Goal: Task Accomplishment & Management: Use online tool/utility

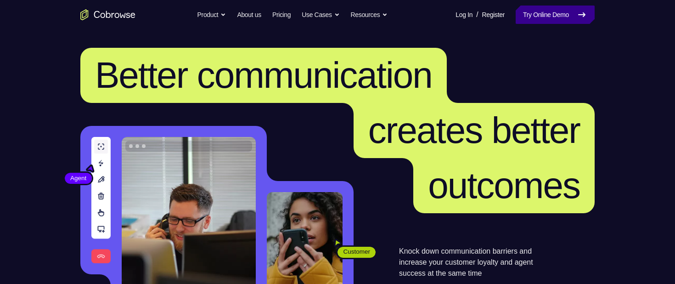
click at [562, 22] on link "Try Online Demo" at bounding box center [554, 15] width 79 height 18
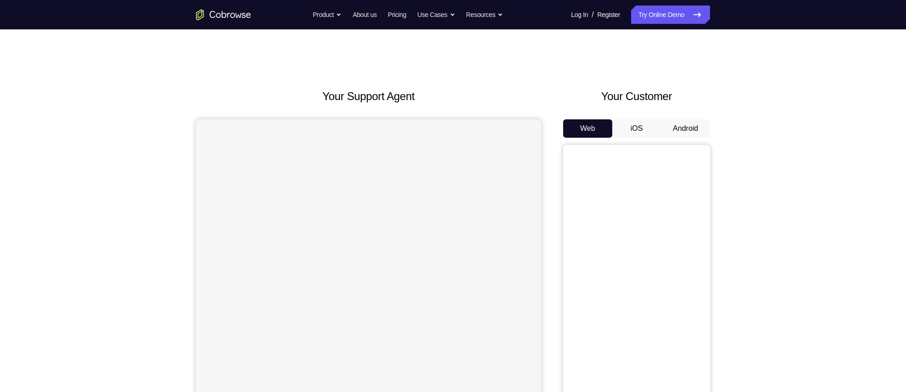
drag, startPoint x: 0, startPoint y: 0, endPoint x: 685, endPoint y: 126, distance: 696.6
click at [685, 126] on button "Android" at bounding box center [685, 128] width 49 height 18
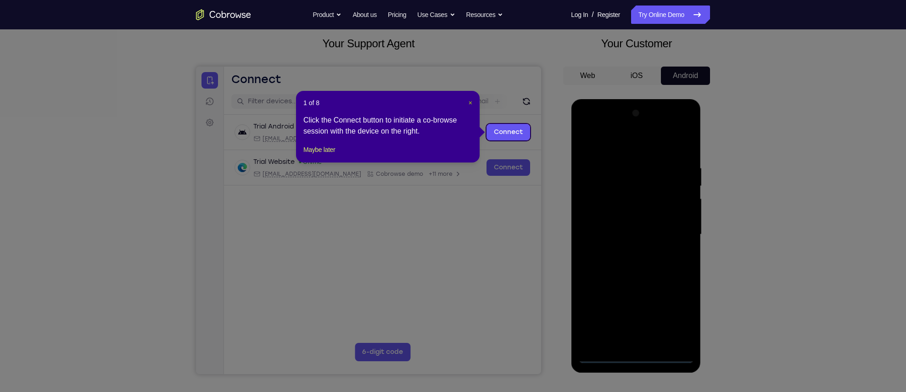
click at [469, 101] on span "×" at bounding box center [471, 102] width 4 height 7
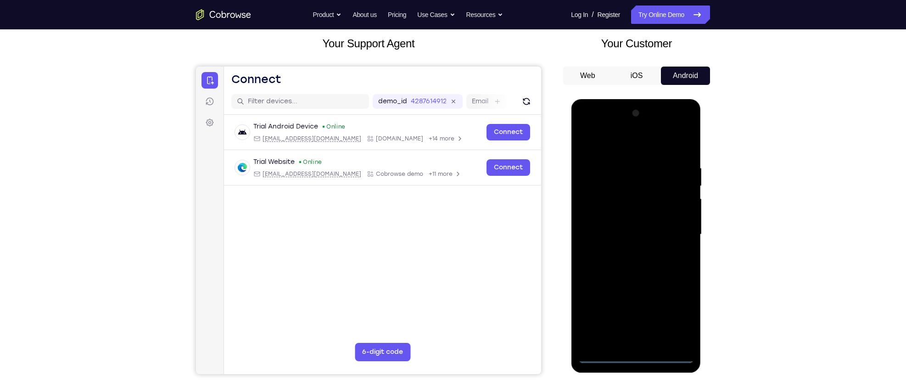
click at [631, 352] on div at bounding box center [636, 234] width 116 height 257
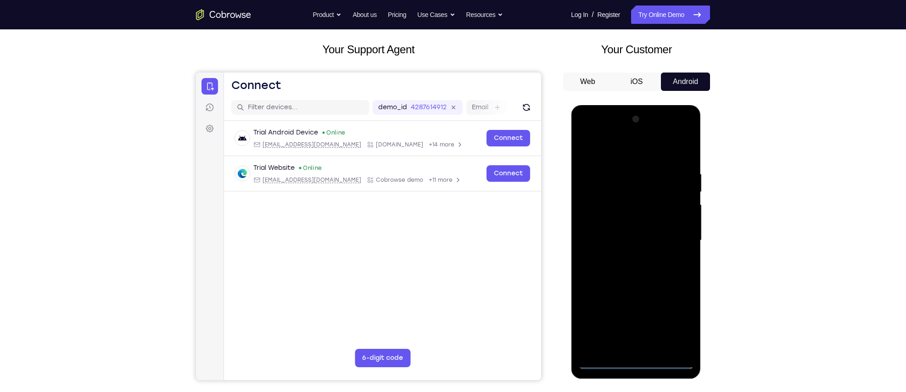
click at [636, 367] on div at bounding box center [636, 240] width 116 height 257
click at [672, 314] on div at bounding box center [636, 240] width 116 height 257
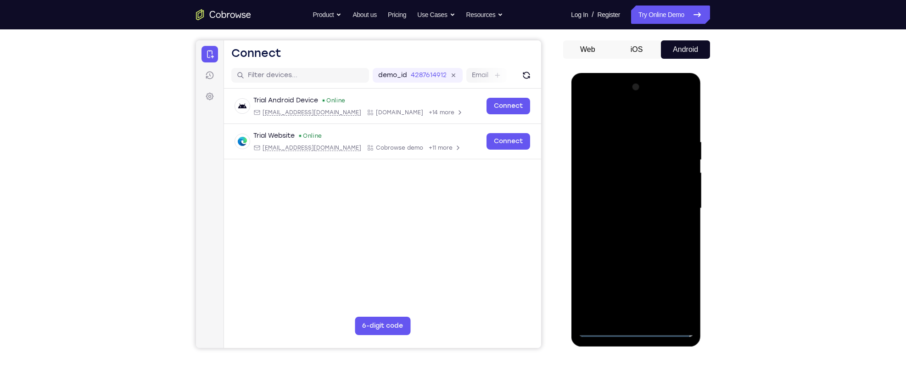
scroll to position [80, 0]
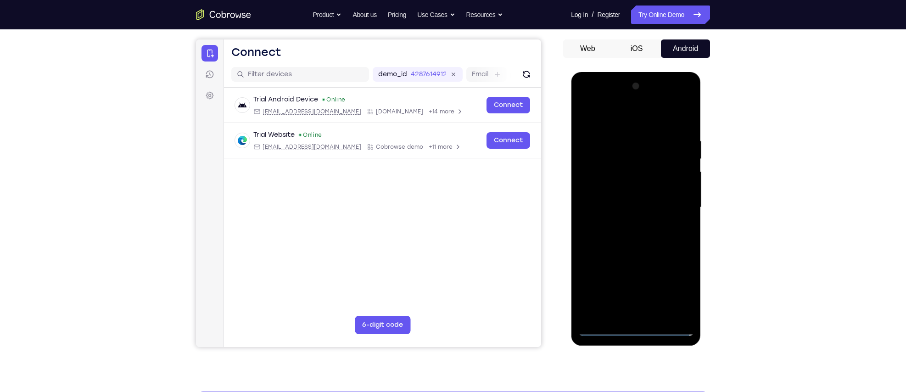
click at [612, 111] on div at bounding box center [636, 207] width 116 height 257
drag, startPoint x: 678, startPoint y: 203, endPoint x: 835, endPoint y: 106, distance: 184.7
click at [678, 203] on div at bounding box center [636, 207] width 116 height 257
click at [626, 224] on div at bounding box center [636, 207] width 116 height 257
click at [623, 185] on div at bounding box center [636, 207] width 116 height 257
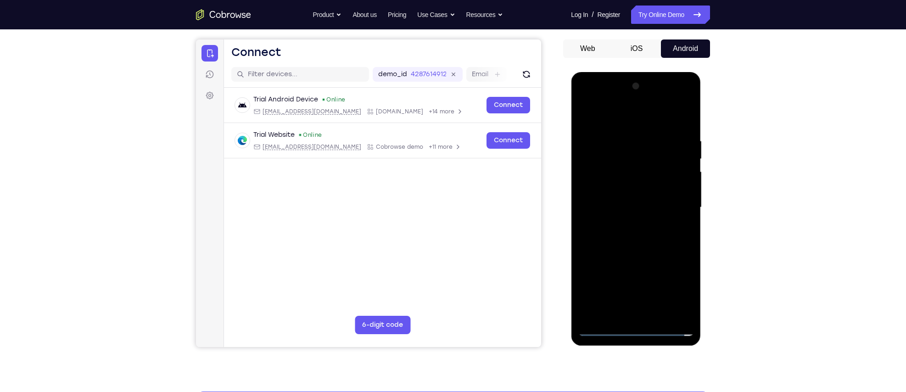
click at [633, 203] on div at bounding box center [636, 207] width 116 height 257
drag, startPoint x: 682, startPoint y: 194, endPoint x: 678, endPoint y: 157, distance: 37.4
click at [678, 157] on div at bounding box center [636, 207] width 116 height 257
click at [635, 183] on div at bounding box center [636, 207] width 116 height 257
click at [656, 313] on div at bounding box center [636, 207] width 116 height 257
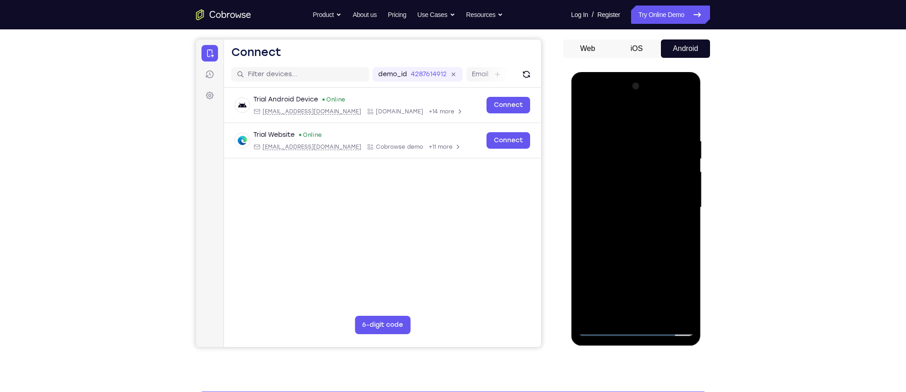
click at [627, 256] on div at bounding box center [636, 207] width 116 height 257
click at [639, 205] on div at bounding box center [636, 207] width 116 height 257
click at [635, 315] on div at bounding box center [636, 207] width 116 height 257
click at [650, 245] on div at bounding box center [636, 207] width 116 height 257
click at [612, 145] on div at bounding box center [636, 207] width 116 height 257
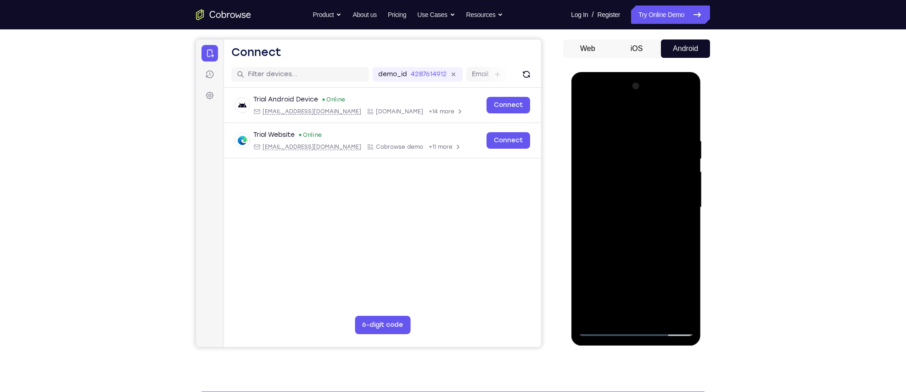
click at [624, 312] on div at bounding box center [636, 207] width 116 height 257
drag, startPoint x: 614, startPoint y: 271, endPoint x: 610, endPoint y: 133, distance: 138.2
click at [610, 133] on div at bounding box center [636, 207] width 116 height 257
drag, startPoint x: 625, startPoint y: 289, endPoint x: 622, endPoint y: 191, distance: 97.8
click at [622, 191] on div at bounding box center [636, 207] width 116 height 257
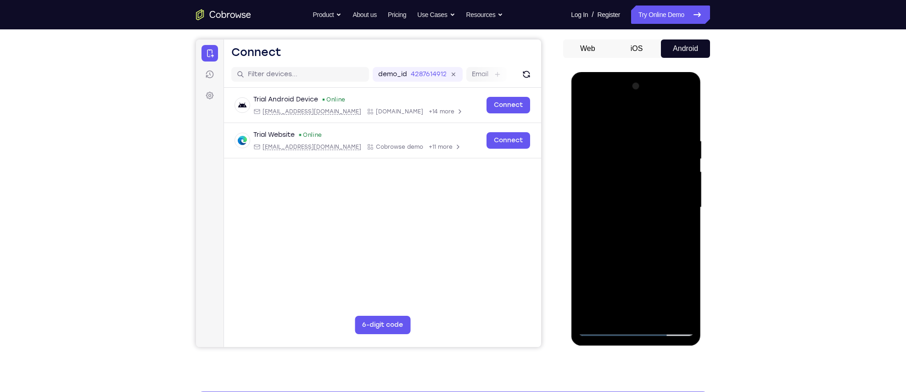
drag, startPoint x: 615, startPoint y: 283, endPoint x: 616, endPoint y: 187, distance: 96.4
click at [616, 187] on div at bounding box center [636, 207] width 116 height 257
click at [617, 180] on div at bounding box center [636, 207] width 116 height 257
drag, startPoint x: 609, startPoint y: 300, endPoint x: 611, endPoint y: 218, distance: 81.3
click at [611, 218] on div at bounding box center [636, 207] width 116 height 257
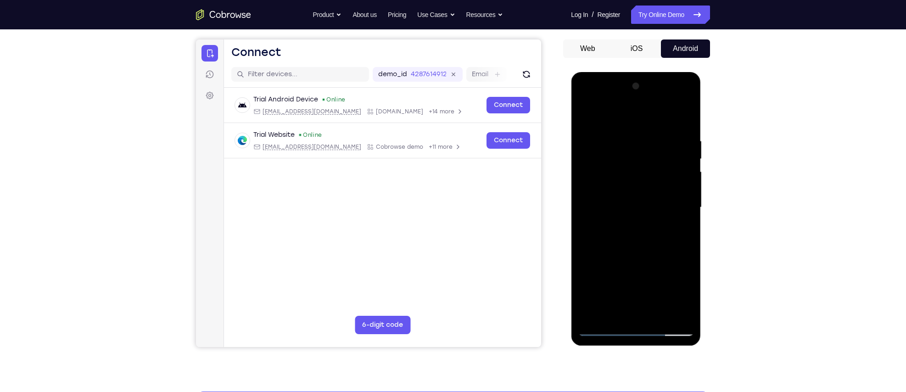
click at [597, 238] on div at bounding box center [636, 207] width 116 height 257
click at [585, 100] on div at bounding box center [636, 207] width 116 height 257
click at [598, 156] on div at bounding box center [636, 207] width 116 height 257
click at [609, 204] on div at bounding box center [636, 207] width 116 height 257
click at [675, 314] on div at bounding box center [636, 207] width 116 height 257
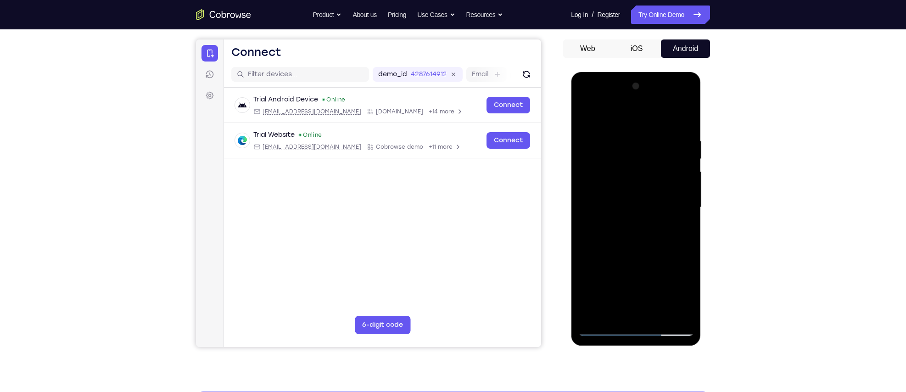
click at [604, 325] on div at bounding box center [636, 207] width 116 height 257
click at [604, 327] on div at bounding box center [636, 207] width 116 height 257
click at [612, 192] on div at bounding box center [636, 207] width 116 height 257
click at [682, 250] on div at bounding box center [636, 207] width 116 height 257
click at [604, 332] on div at bounding box center [636, 207] width 116 height 257
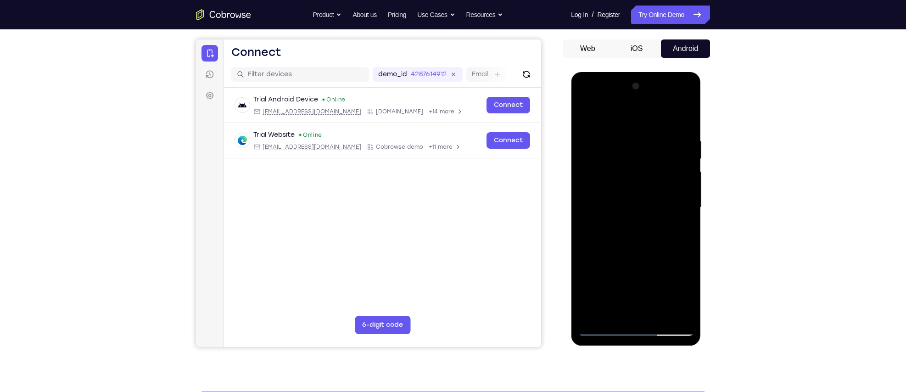
click at [604, 332] on div at bounding box center [636, 207] width 116 height 257
click at [612, 309] on div at bounding box center [636, 207] width 116 height 257
click at [663, 277] on div at bounding box center [636, 207] width 116 height 257
click at [659, 278] on div at bounding box center [636, 207] width 116 height 257
click at [647, 313] on div at bounding box center [636, 207] width 116 height 257
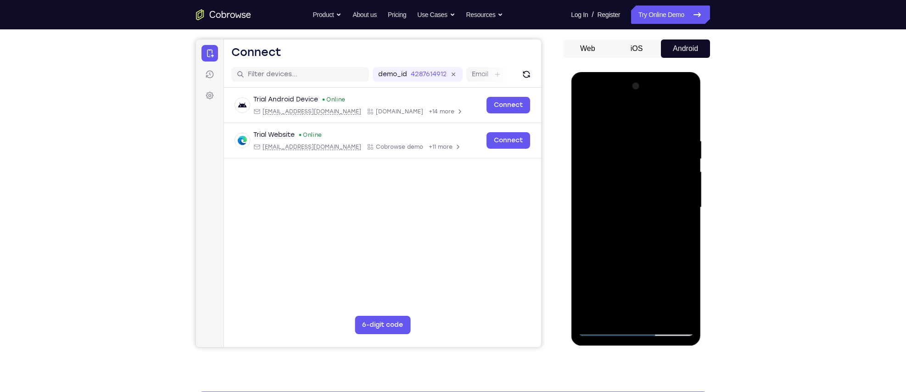
click at [648, 260] on div at bounding box center [636, 207] width 116 height 257
click at [601, 284] on div at bounding box center [636, 207] width 116 height 257
click at [657, 280] on div at bounding box center [636, 207] width 116 height 257
click at [625, 298] on div at bounding box center [636, 207] width 116 height 257
click at [644, 313] on div at bounding box center [636, 207] width 116 height 257
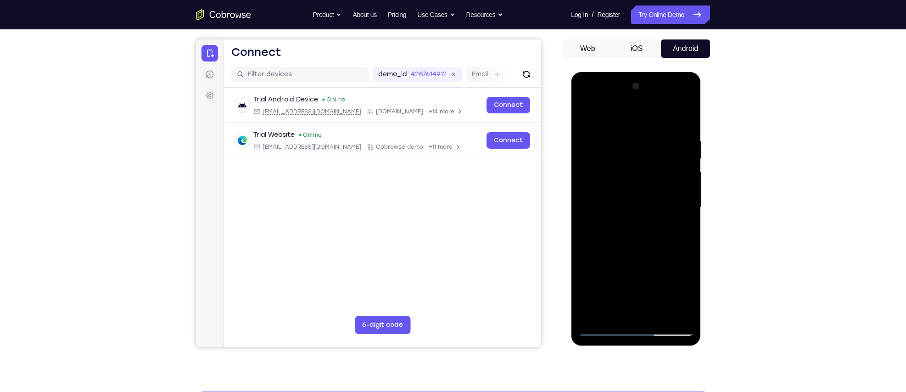
click at [679, 261] on div at bounding box center [636, 207] width 116 height 257
click at [637, 278] on div at bounding box center [636, 207] width 116 height 257
click at [581, 264] on div at bounding box center [636, 207] width 116 height 257
click at [613, 297] on div at bounding box center [636, 207] width 116 height 257
click at [643, 313] on div at bounding box center [636, 207] width 116 height 257
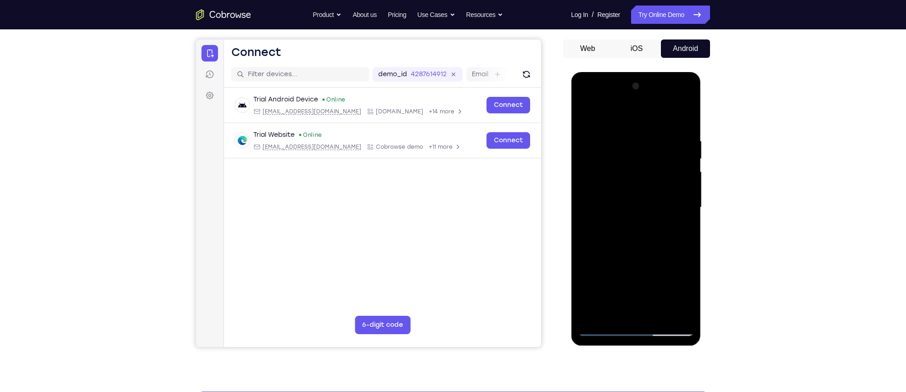
click at [633, 277] on div at bounding box center [636, 207] width 116 height 257
click at [649, 297] on div at bounding box center [636, 207] width 116 height 257
click at [630, 274] on div at bounding box center [636, 207] width 116 height 257
click at [636, 309] on div at bounding box center [636, 207] width 116 height 257
click at [609, 249] on div at bounding box center [636, 207] width 116 height 257
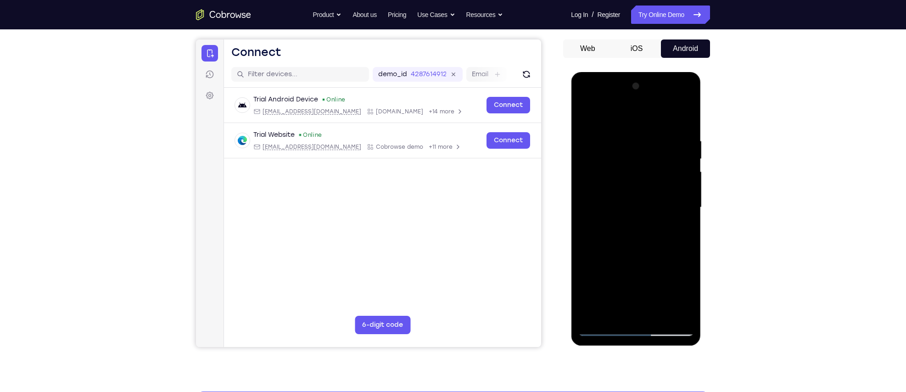
click at [634, 278] on div at bounding box center [636, 207] width 116 height 257
click at [657, 280] on div at bounding box center [636, 207] width 116 height 257
click at [658, 298] on div at bounding box center [636, 207] width 116 height 257
click at [625, 279] on div at bounding box center [636, 207] width 116 height 257
click at [682, 227] on div at bounding box center [636, 207] width 116 height 257
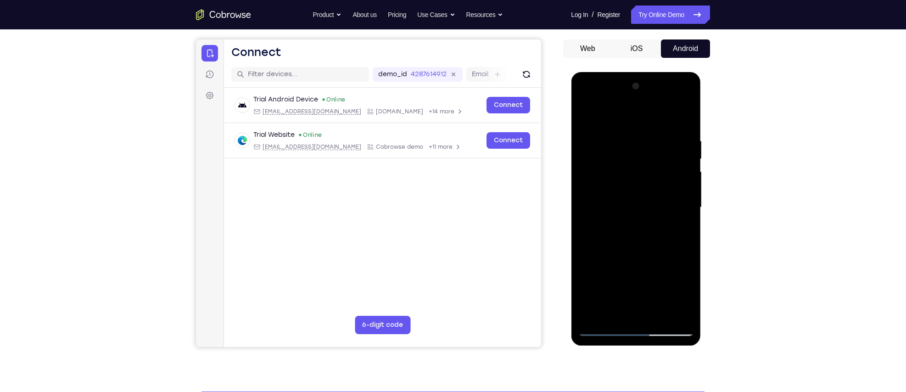
click at [597, 334] on div at bounding box center [636, 207] width 116 height 257
click at [601, 332] on div at bounding box center [636, 207] width 116 height 257
click at [620, 244] on div at bounding box center [636, 207] width 116 height 257
click at [634, 310] on div at bounding box center [636, 207] width 116 height 257
click at [603, 279] on div at bounding box center [636, 207] width 116 height 257
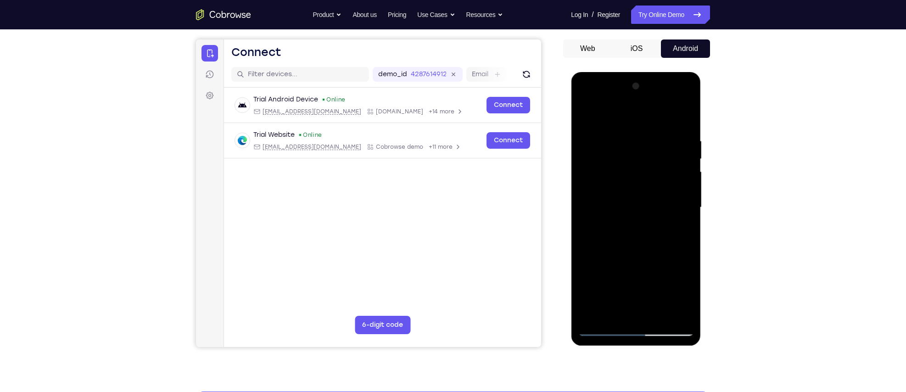
click at [614, 282] on div at bounding box center [636, 207] width 116 height 257
click at [636, 279] on div at bounding box center [636, 207] width 116 height 257
click at [581, 281] on div at bounding box center [636, 207] width 116 height 257
click at [633, 280] on div at bounding box center [636, 207] width 116 height 257
click at [632, 311] on div at bounding box center [636, 207] width 116 height 257
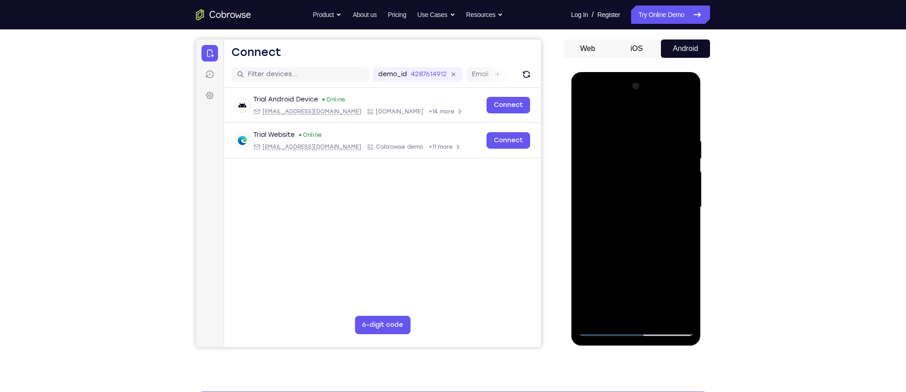
click at [634, 274] on div at bounding box center [636, 207] width 116 height 257
click at [655, 279] on div at bounding box center [636, 207] width 116 height 257
click at [633, 277] on div at bounding box center [636, 207] width 116 height 257
click at [633, 311] on div at bounding box center [636, 207] width 116 height 257
click at [665, 279] on div at bounding box center [636, 207] width 116 height 257
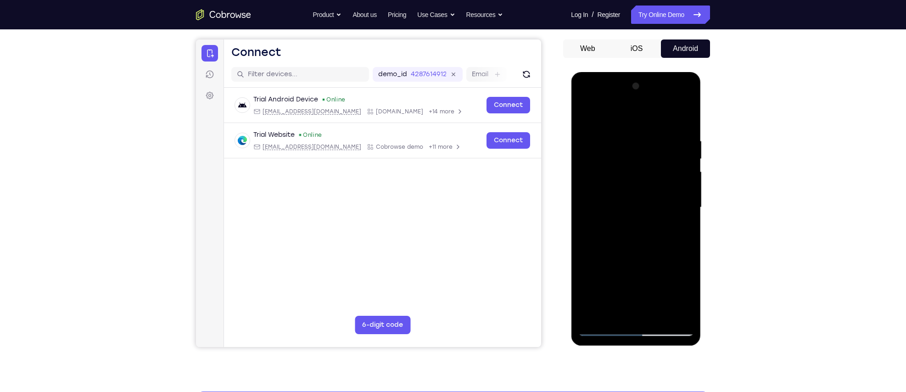
click at [644, 260] on div at bounding box center [636, 207] width 116 height 257
click at [632, 275] on div at bounding box center [636, 207] width 116 height 257
click at [678, 281] on div at bounding box center [636, 207] width 116 height 257
click at [648, 311] on div at bounding box center [636, 207] width 116 height 257
click at [627, 261] on div at bounding box center [636, 207] width 116 height 257
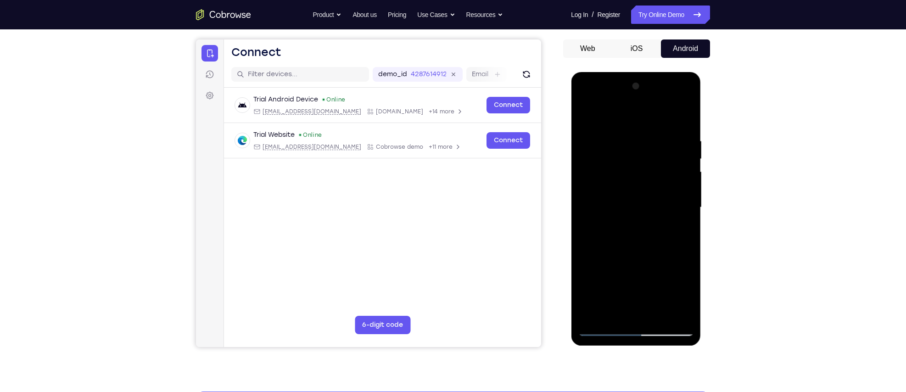
click at [626, 300] on div at bounding box center [636, 207] width 116 height 257
click at [630, 311] on div at bounding box center [636, 207] width 116 height 257
click at [632, 278] on div at bounding box center [636, 207] width 116 height 257
click at [626, 280] on div at bounding box center [636, 207] width 116 height 257
click at [638, 282] on div at bounding box center [636, 207] width 116 height 257
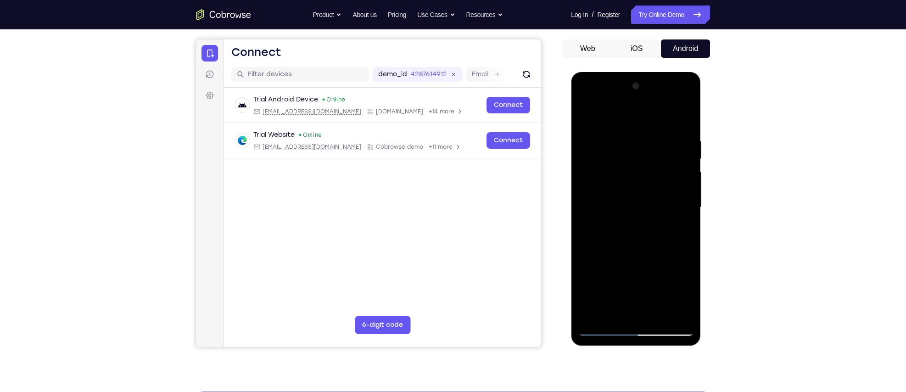
click at [687, 262] on div at bounding box center [636, 207] width 116 height 257
click at [636, 278] on div at bounding box center [636, 207] width 116 height 257
click at [654, 294] on div at bounding box center [636, 207] width 116 height 257
click at [654, 261] on div at bounding box center [636, 207] width 116 height 257
click at [648, 308] on div at bounding box center [636, 207] width 116 height 257
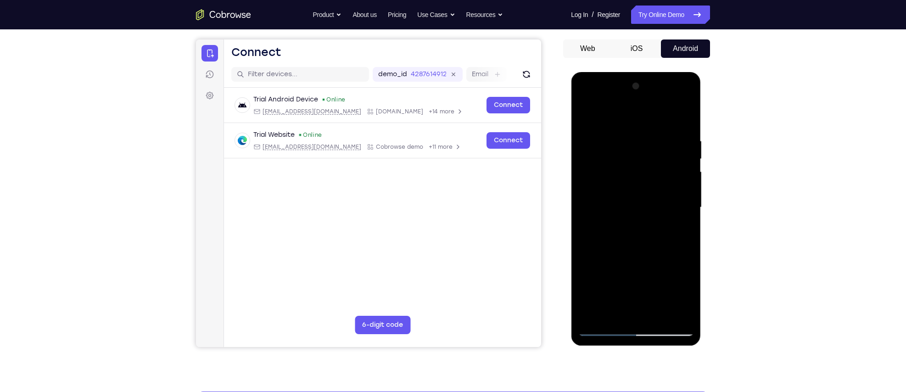
click at [634, 277] on div at bounding box center [636, 207] width 116 height 257
click at [629, 278] on div at bounding box center [636, 207] width 116 height 257
click at [676, 280] on div at bounding box center [636, 207] width 116 height 257
click at [615, 277] on div at bounding box center [636, 207] width 116 height 257
click at [604, 279] on div at bounding box center [636, 207] width 116 height 257
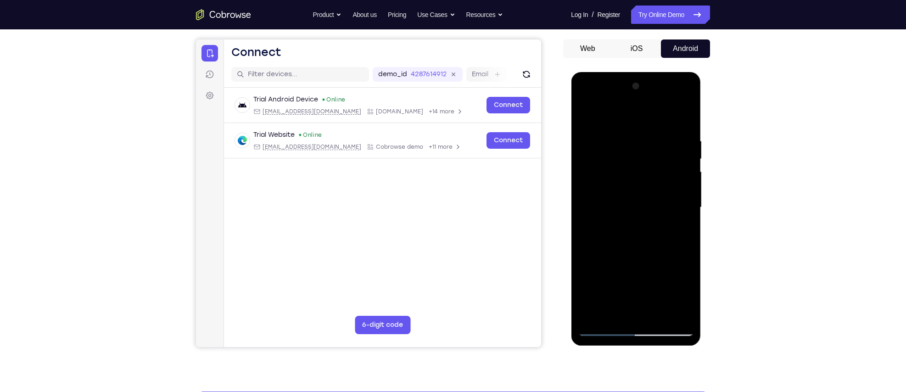
click at [615, 297] on div at bounding box center [636, 207] width 116 height 257
click at [659, 264] on div at bounding box center [636, 207] width 116 height 257
click at [683, 230] on div at bounding box center [636, 207] width 116 height 257
click at [604, 325] on div at bounding box center [636, 207] width 116 height 257
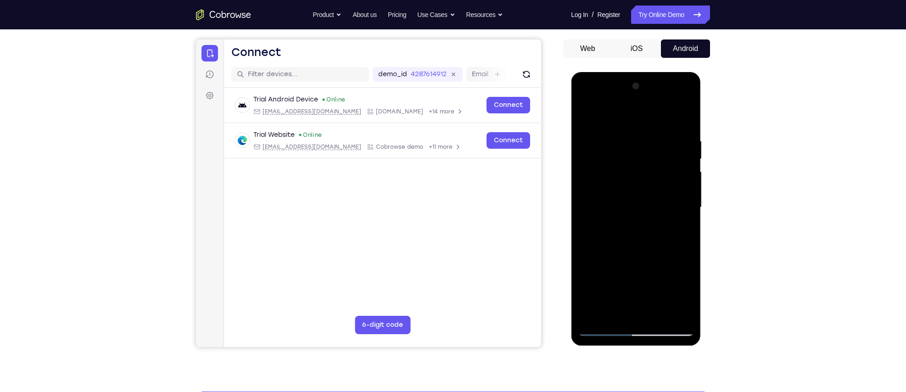
click at [604, 327] on div at bounding box center [636, 207] width 116 height 257
click at [622, 135] on div at bounding box center [636, 207] width 116 height 257
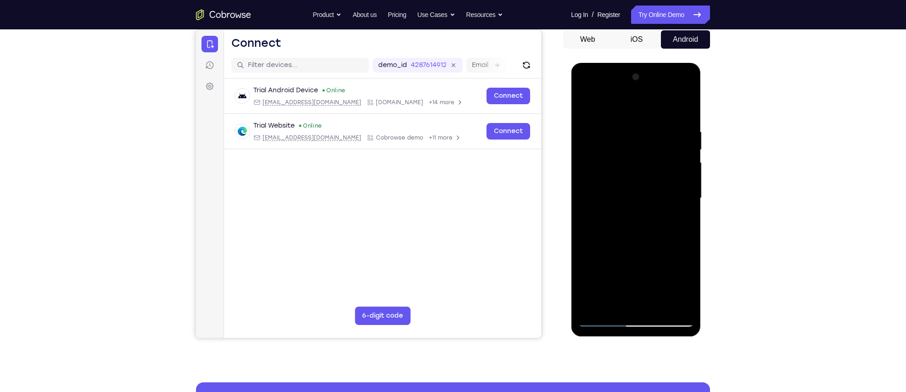
click at [672, 207] on div at bounding box center [636, 198] width 116 height 257
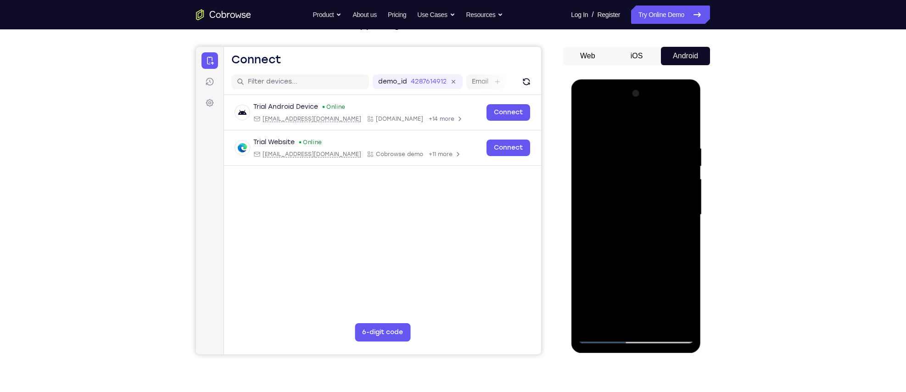
scroll to position [70, 0]
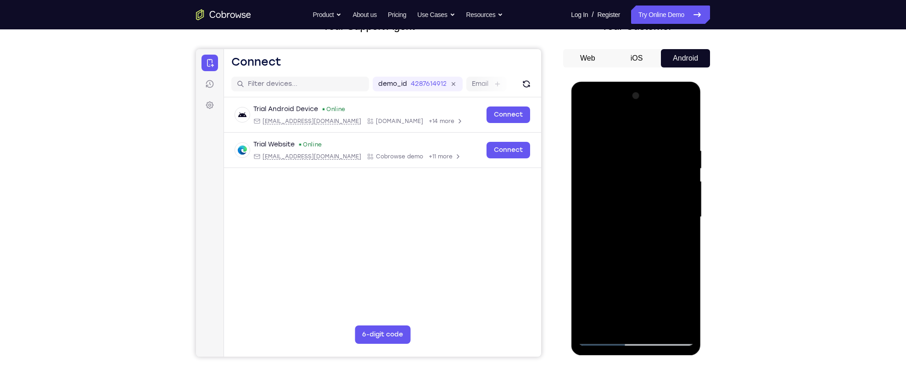
click at [673, 196] on div at bounding box center [636, 217] width 116 height 257
click at [682, 158] on div at bounding box center [636, 217] width 116 height 257
click at [683, 130] on div at bounding box center [636, 217] width 116 height 257
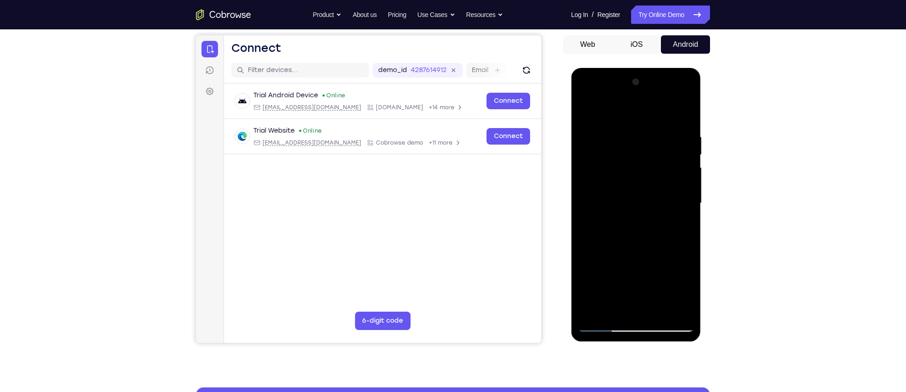
scroll to position [84, 0]
click at [648, 126] on div at bounding box center [636, 203] width 116 height 257
click at [648, 132] on div at bounding box center [636, 203] width 116 height 257
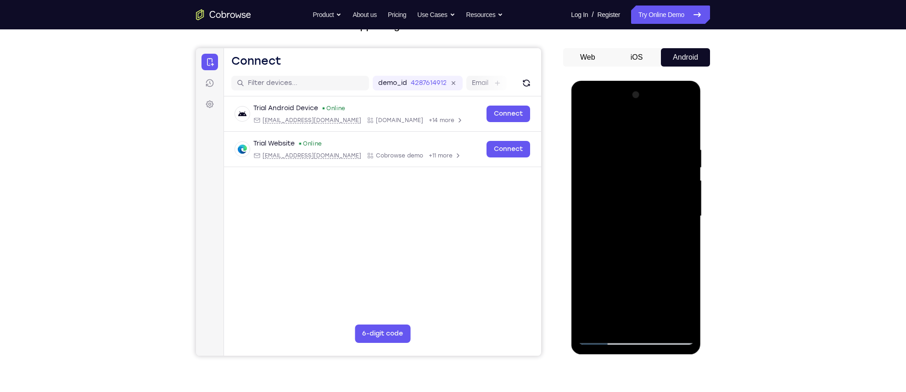
scroll to position [71, 0]
click at [644, 151] on div at bounding box center [636, 216] width 116 height 257
click at [644, 150] on div at bounding box center [636, 216] width 116 height 257
click at [640, 139] on div at bounding box center [636, 216] width 116 height 257
click at [650, 139] on div at bounding box center [636, 216] width 116 height 257
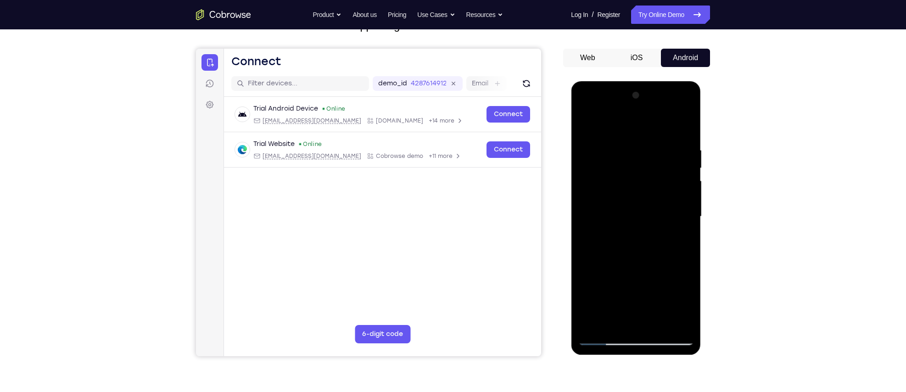
click at [650, 139] on div at bounding box center [636, 216] width 116 height 257
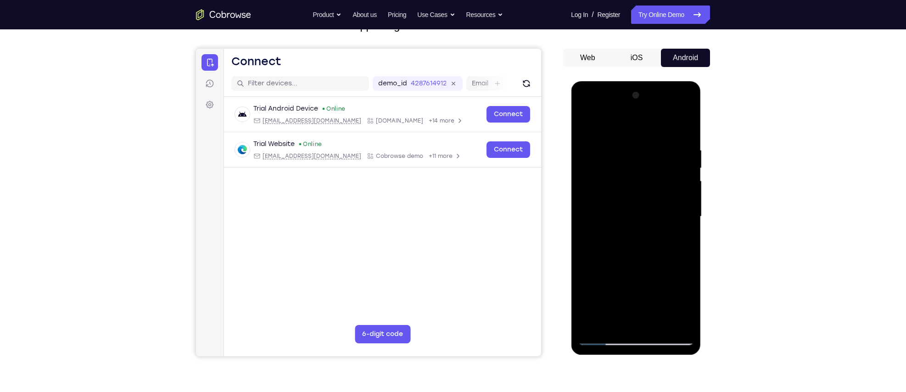
click at [650, 139] on div at bounding box center [636, 216] width 116 height 257
click at [654, 137] on div at bounding box center [636, 216] width 116 height 257
click at [652, 142] on div at bounding box center [636, 216] width 116 height 257
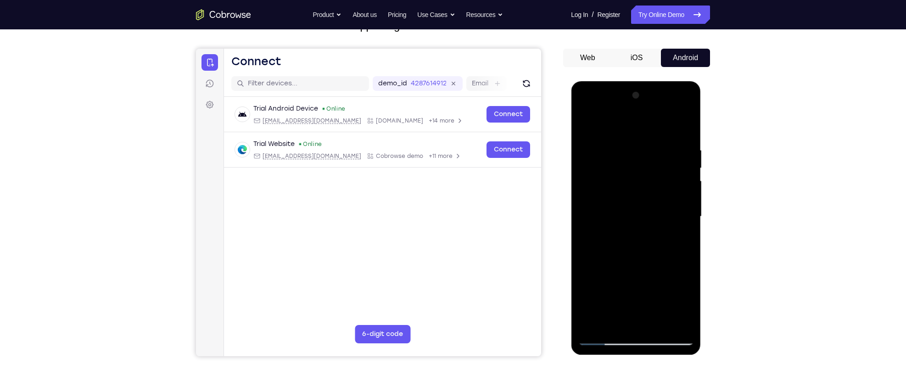
click at [652, 142] on div at bounding box center [636, 216] width 116 height 257
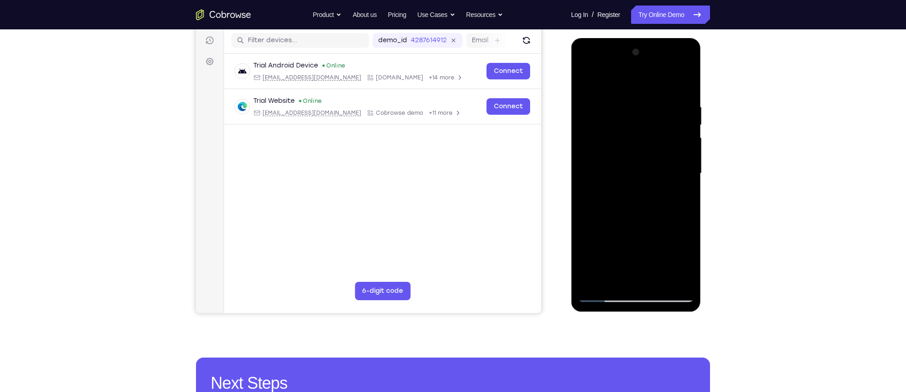
scroll to position [115, 0]
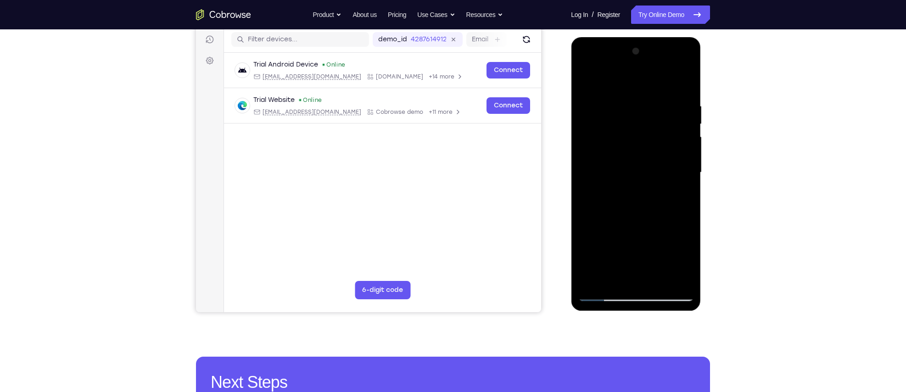
click at [613, 279] on div at bounding box center [636, 172] width 116 height 257
click at [615, 275] on div at bounding box center [636, 172] width 116 height 257
click at [615, 279] on div at bounding box center [636, 172] width 116 height 257
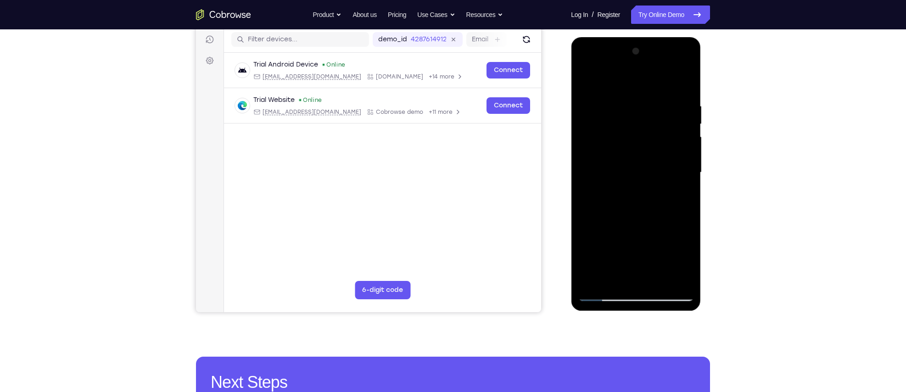
click at [615, 279] on div at bounding box center [636, 172] width 116 height 257
click at [614, 279] on div at bounding box center [636, 172] width 116 height 257
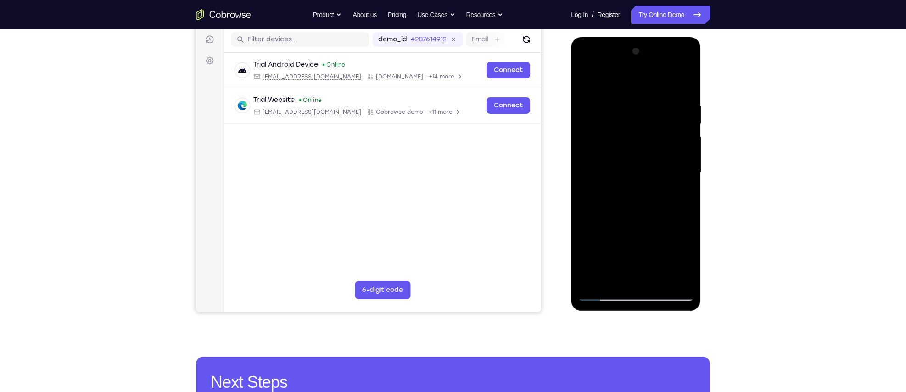
click at [614, 279] on div at bounding box center [636, 172] width 116 height 257
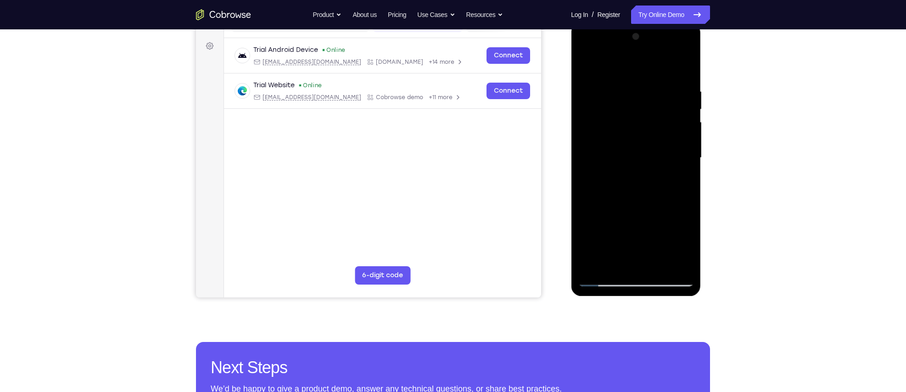
scroll to position [131, 0]
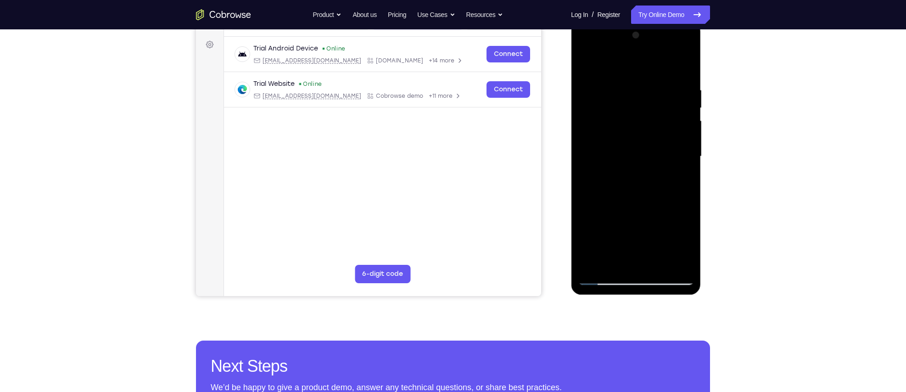
click at [661, 267] on div at bounding box center [636, 156] width 116 height 257
click at [666, 9] on link "Try Online Demo" at bounding box center [670, 15] width 79 height 18
click at [614, 265] on div at bounding box center [636, 156] width 116 height 257
click at [675, 17] on link "Try Online Demo" at bounding box center [670, 15] width 79 height 18
click at [654, 21] on link "Try Online Demo" at bounding box center [670, 15] width 79 height 18
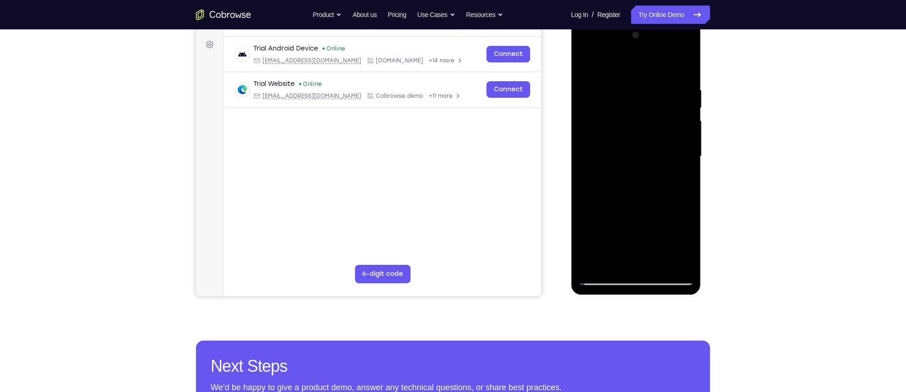
drag, startPoint x: 651, startPoint y: 110, endPoint x: 622, endPoint y: 245, distance: 137.9
click at [622, 245] on div at bounding box center [636, 156] width 116 height 257
drag, startPoint x: 622, startPoint y: 235, endPoint x: 620, endPoint y: 83, distance: 152.4
click at [620, 83] on div at bounding box center [636, 156] width 116 height 257
click at [601, 181] on div at bounding box center [636, 156] width 116 height 257
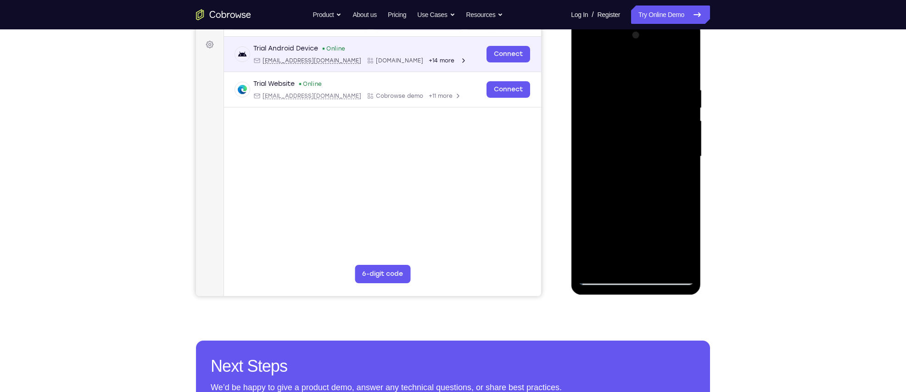
scroll to position [0, 0]
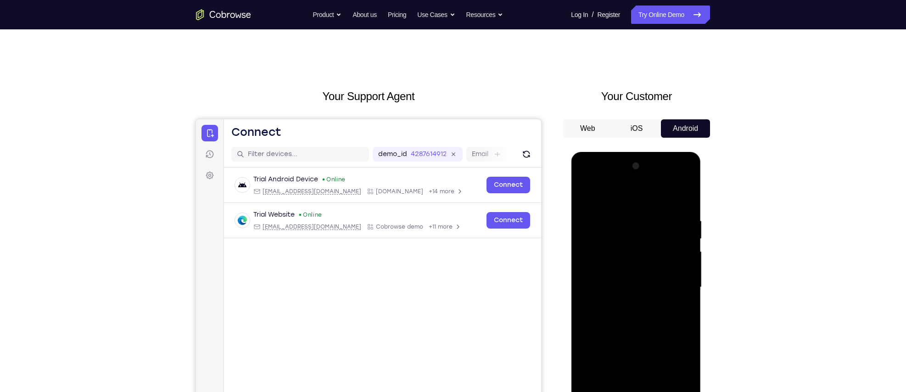
click at [661, 25] on nav "Go back Powerful, Flexible and Trustworthy. Avoid all extra friction for both A…" at bounding box center [453, 14] width 906 height 29
click at [662, 18] on link "Try Online Demo" at bounding box center [670, 15] width 79 height 18
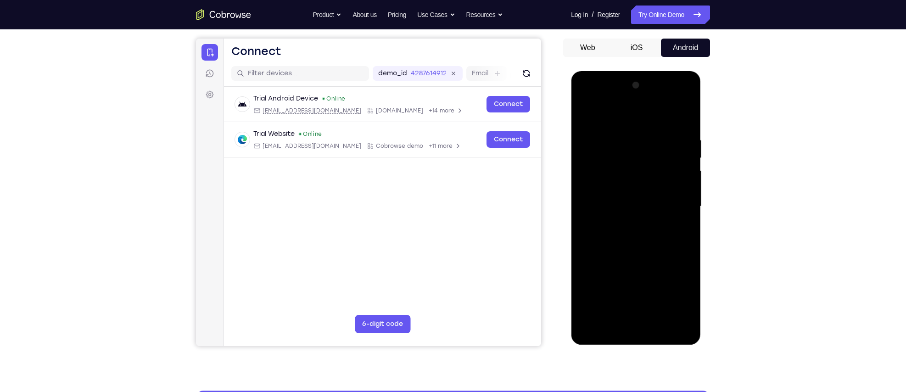
scroll to position [83, 0]
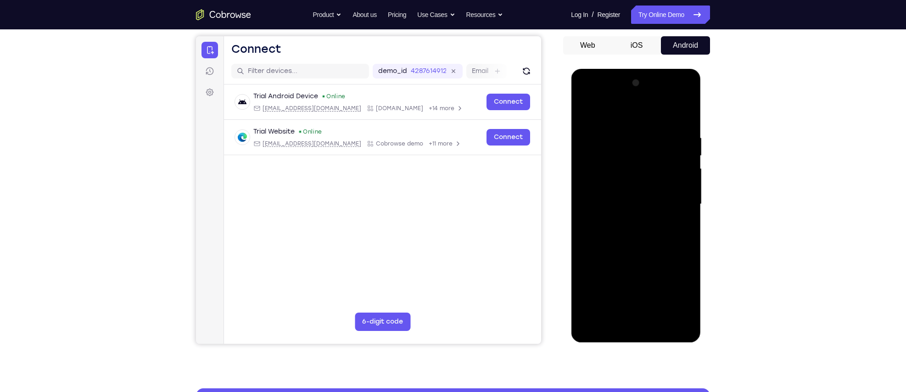
click at [681, 116] on div at bounding box center [636, 204] width 116 height 257
drag, startPoint x: 110, startPoint y: 47, endPoint x: 769, endPoint y: 100, distance: 660.7
click at [769, 100] on div "Your Support Agent Your Customer Web iOS Android Next Steps We’d be happy to gi…" at bounding box center [453, 248] width 906 height 605
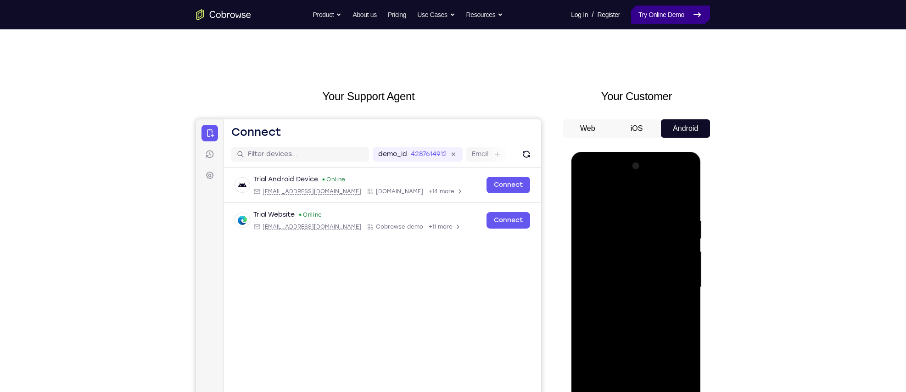
click at [681, 12] on link "Try Online Demo" at bounding box center [670, 15] width 79 height 18
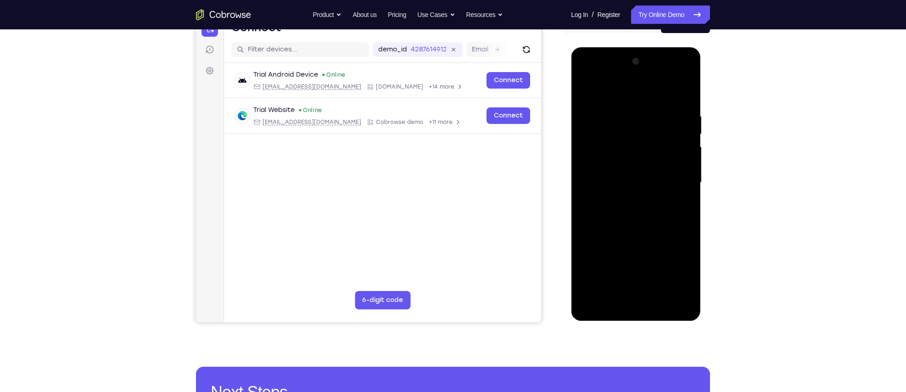
scroll to position [106, 0]
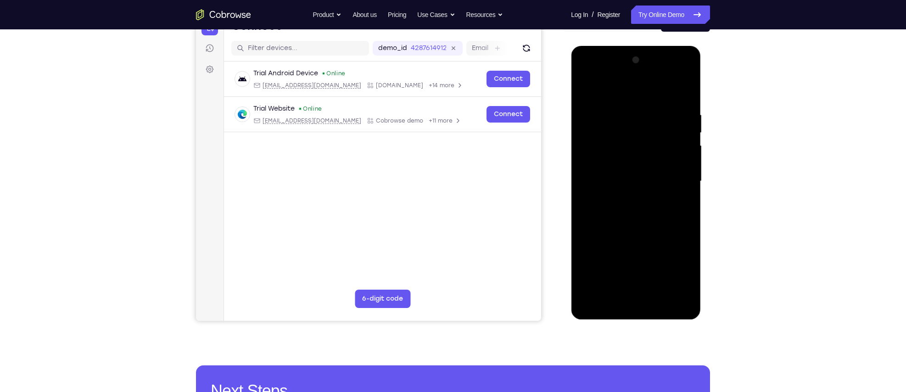
click at [635, 301] on div at bounding box center [636, 181] width 116 height 257
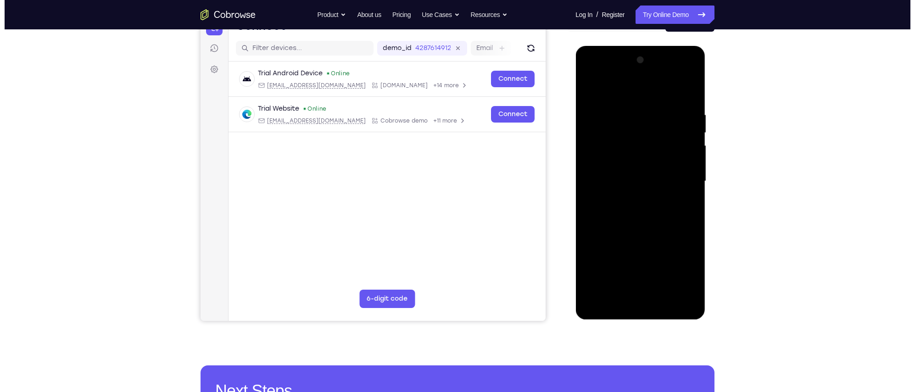
scroll to position [0, 0]
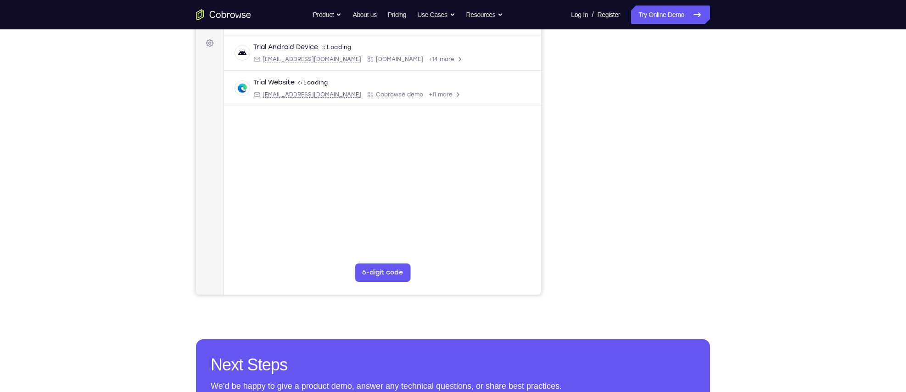
scroll to position [133, 0]
click at [553, 113] on div "Your Support Agent Your Customer Web iOS Android" at bounding box center [453, 124] width 514 height 339
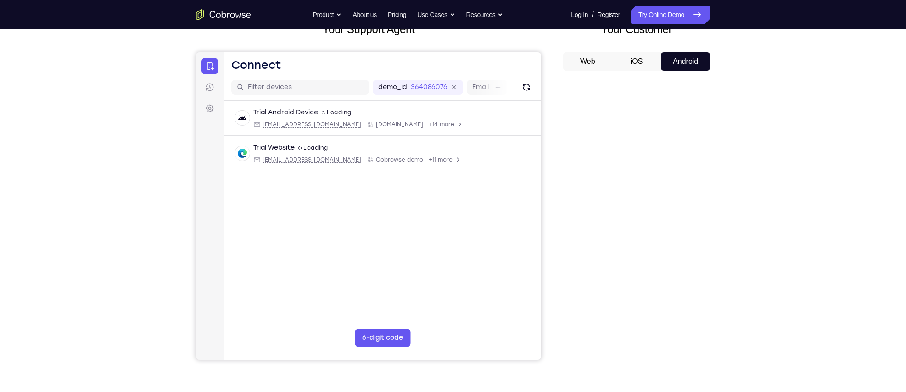
scroll to position [50, 0]
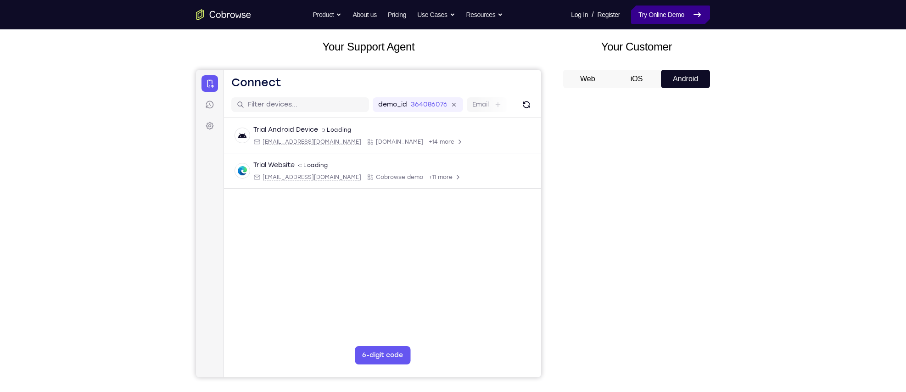
click at [651, 20] on link "Try Online Demo" at bounding box center [670, 15] width 79 height 18
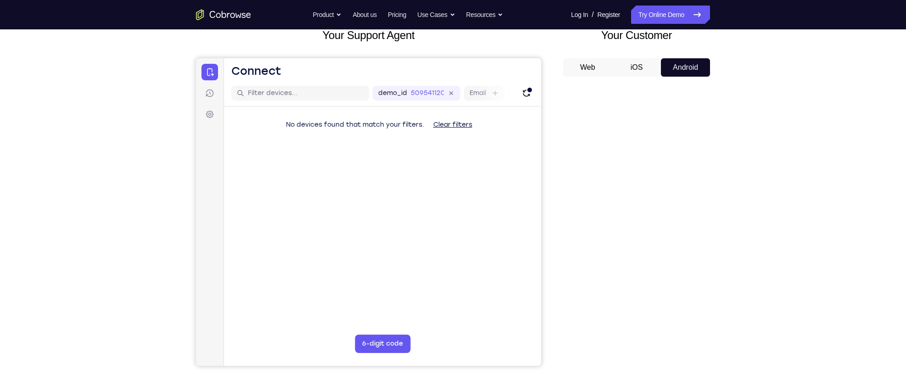
scroll to position [61, 0]
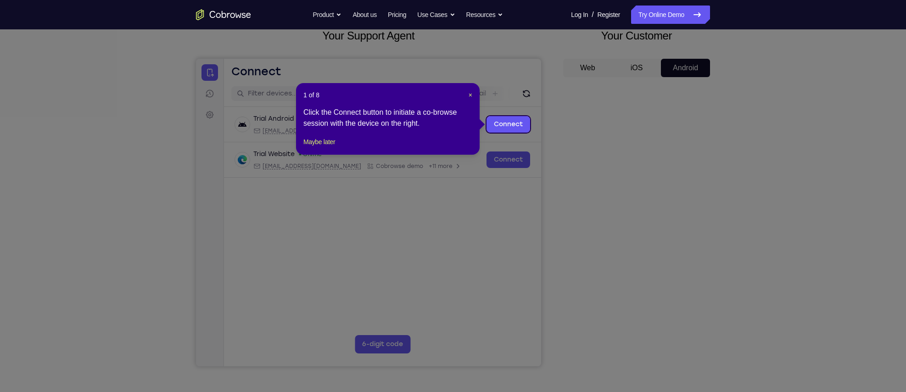
click at [630, 348] on icon at bounding box center [457, 196] width 915 height 392
click at [467, 95] on header "1 of 8 ×" at bounding box center [387, 94] width 169 height 9
click at [634, 349] on icon at bounding box center [457, 196] width 915 height 392
click at [469, 95] on span "×" at bounding box center [471, 94] width 4 height 7
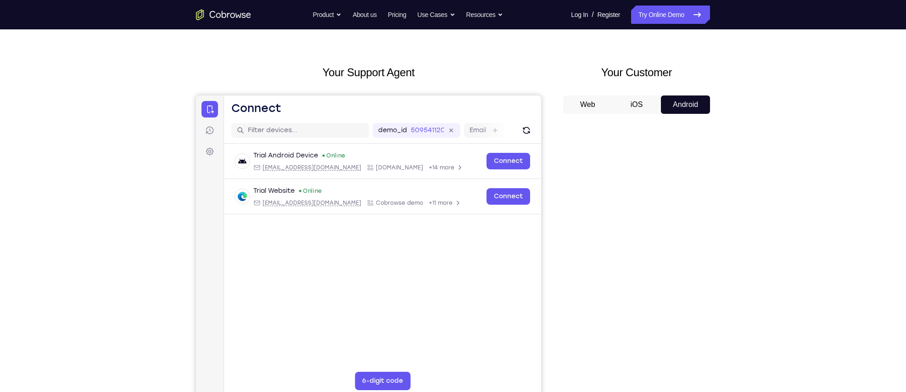
scroll to position [26, 0]
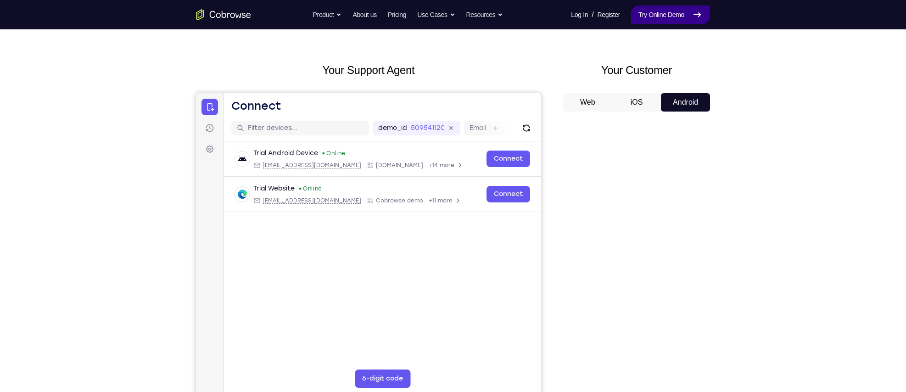
click at [648, 11] on link "Try Online Demo" at bounding box center [670, 15] width 79 height 18
click at [637, 97] on button "iOS" at bounding box center [636, 102] width 49 height 18
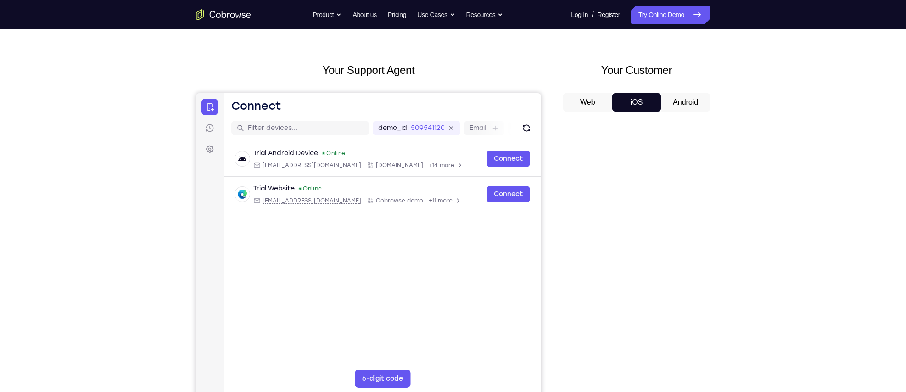
click at [674, 101] on button "Android" at bounding box center [685, 102] width 49 height 18
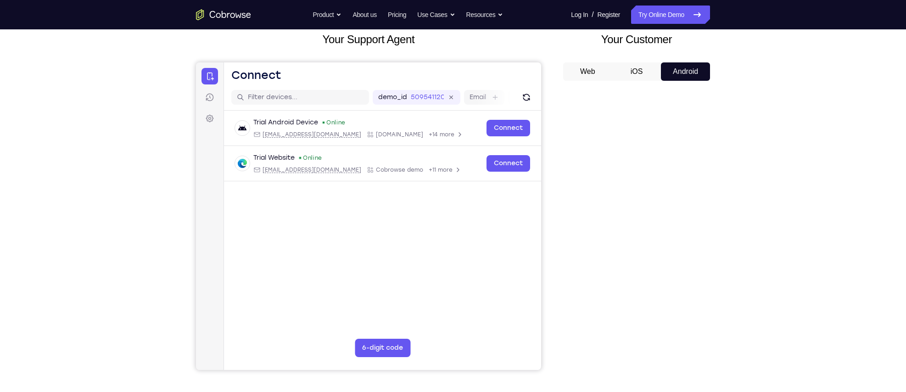
scroll to position [52, 0]
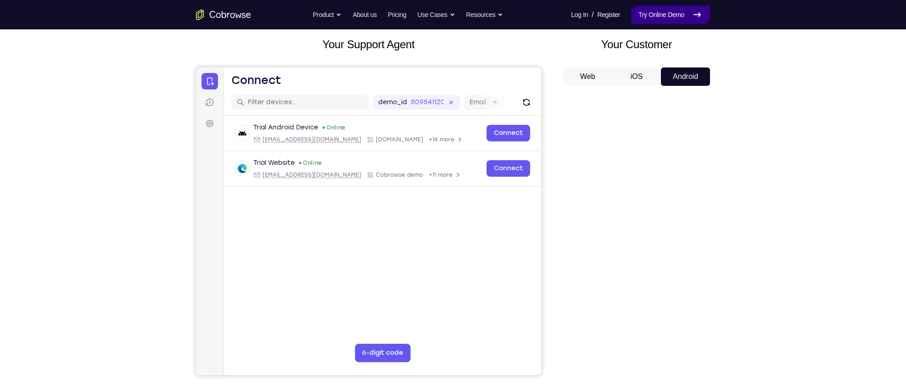
click at [658, 14] on link "Try Online Demo" at bounding box center [670, 15] width 79 height 18
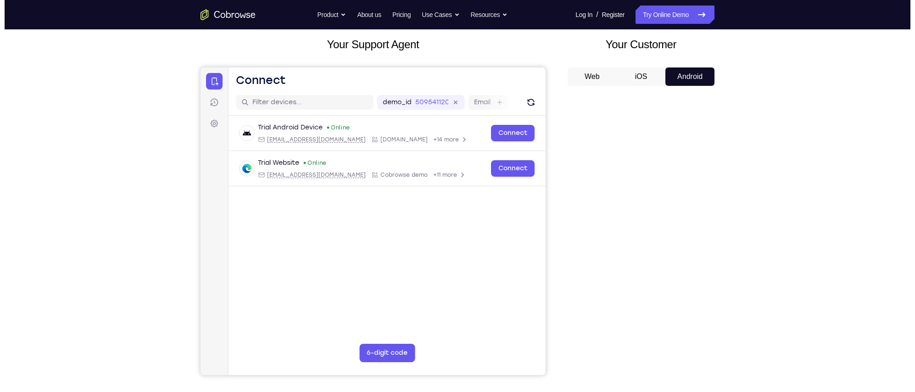
scroll to position [0, 0]
